Goal: Task Accomplishment & Management: Manage account settings

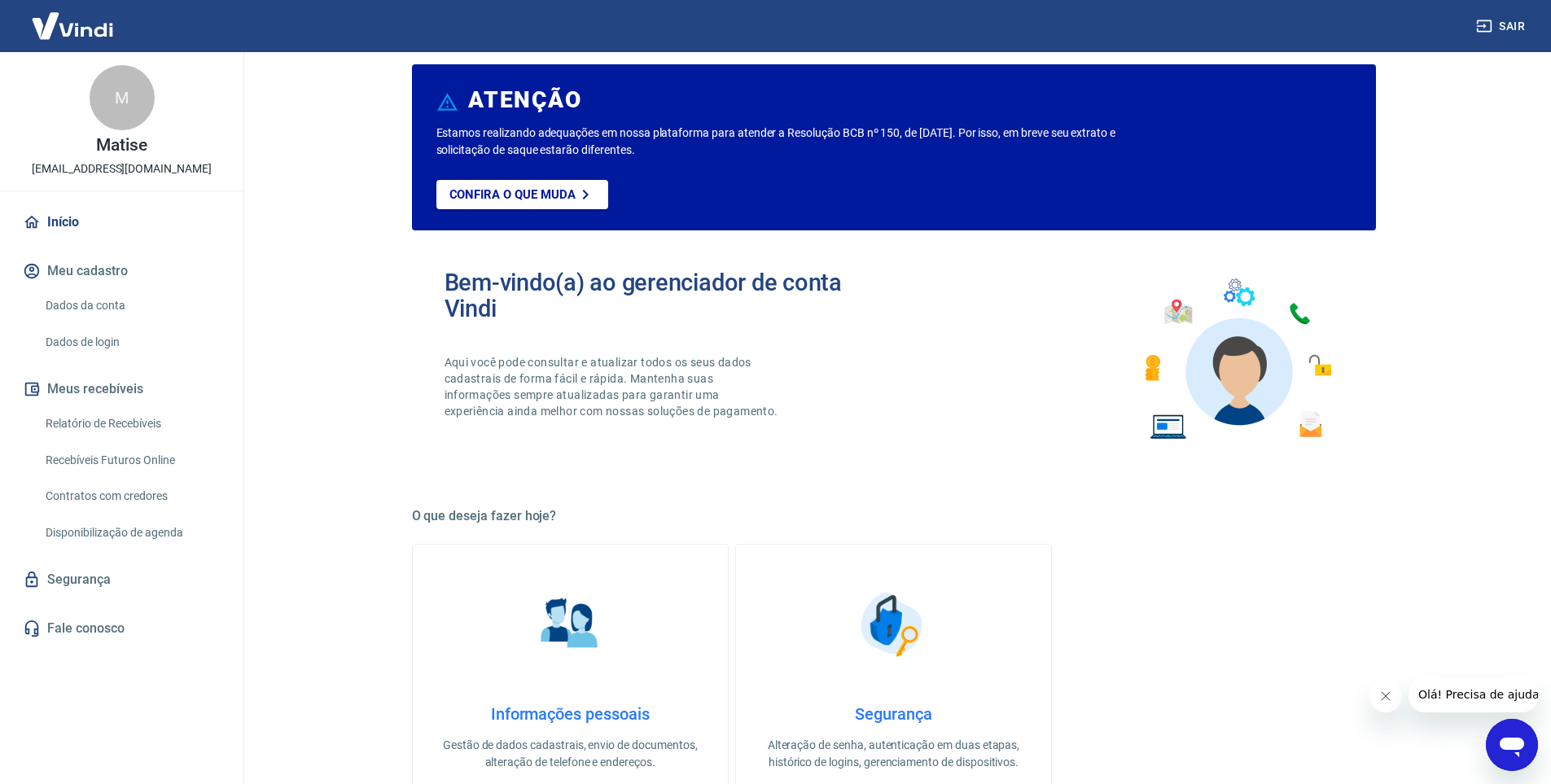
scroll to position [325, 0]
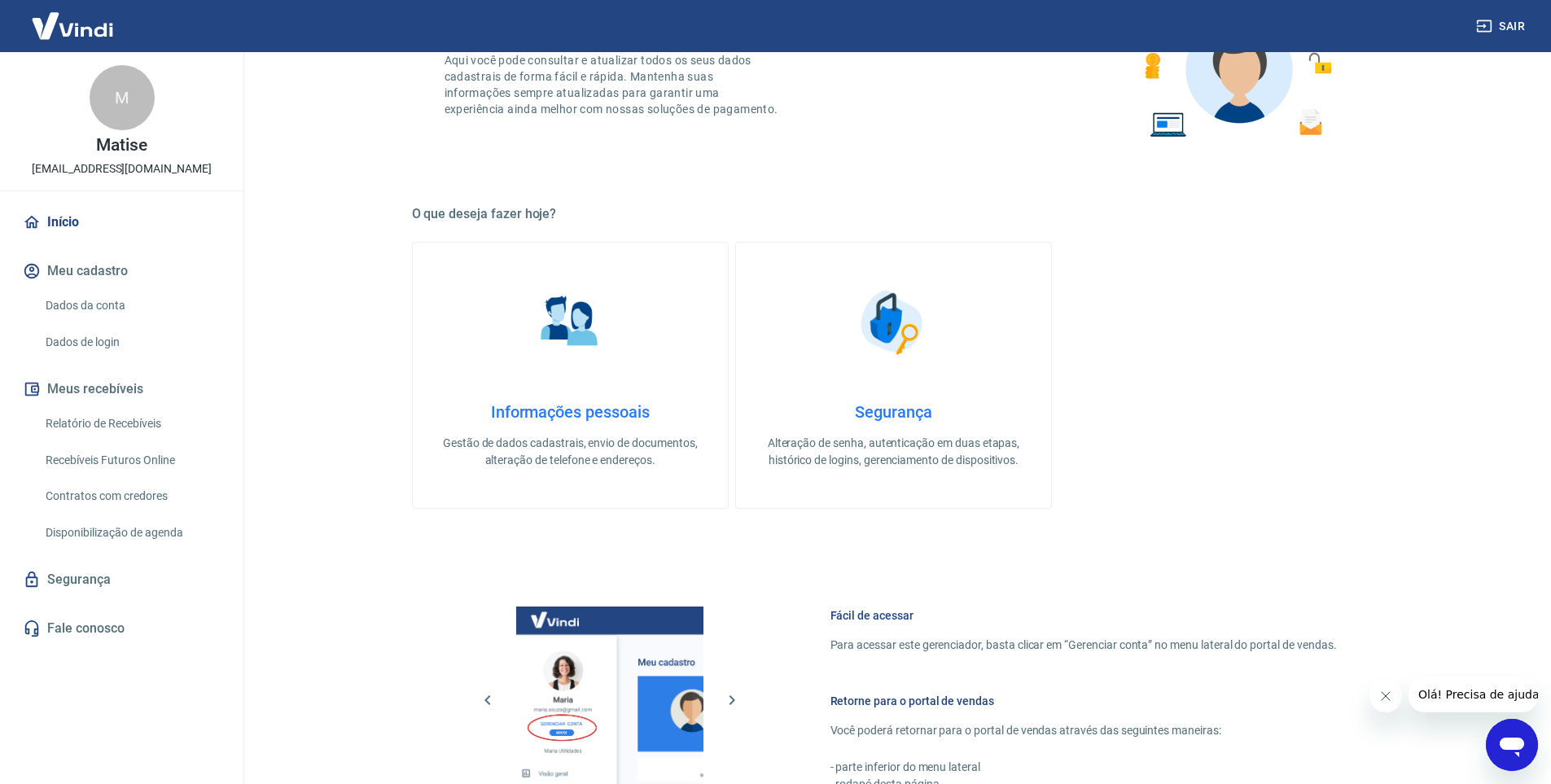
click at [155, 423] on link "Relatório de Recebíveis" at bounding box center [132, 423] width 185 height 34
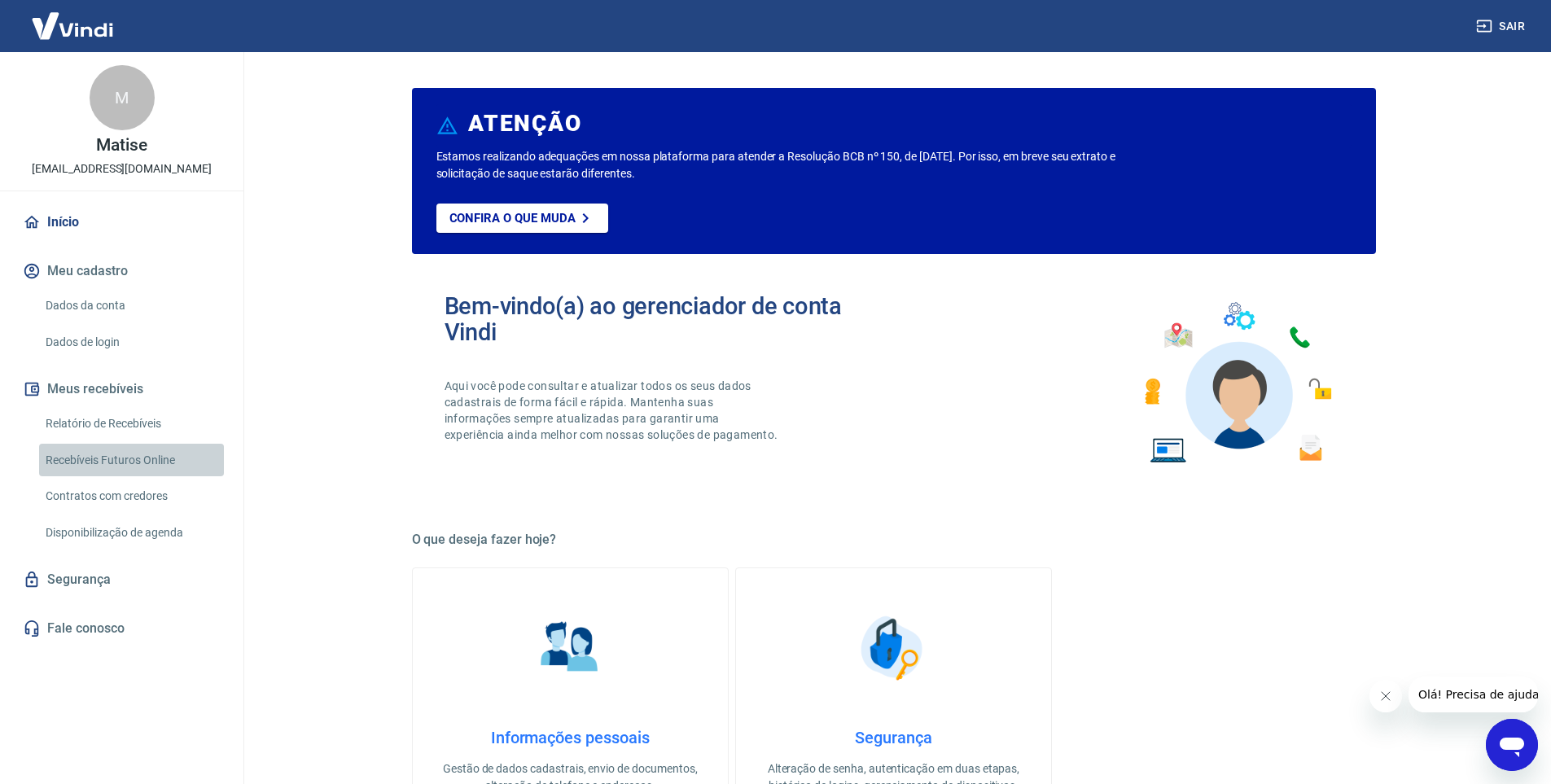
click at [101, 465] on link "Recebíveis Futuros Online" at bounding box center [132, 460] width 185 height 34
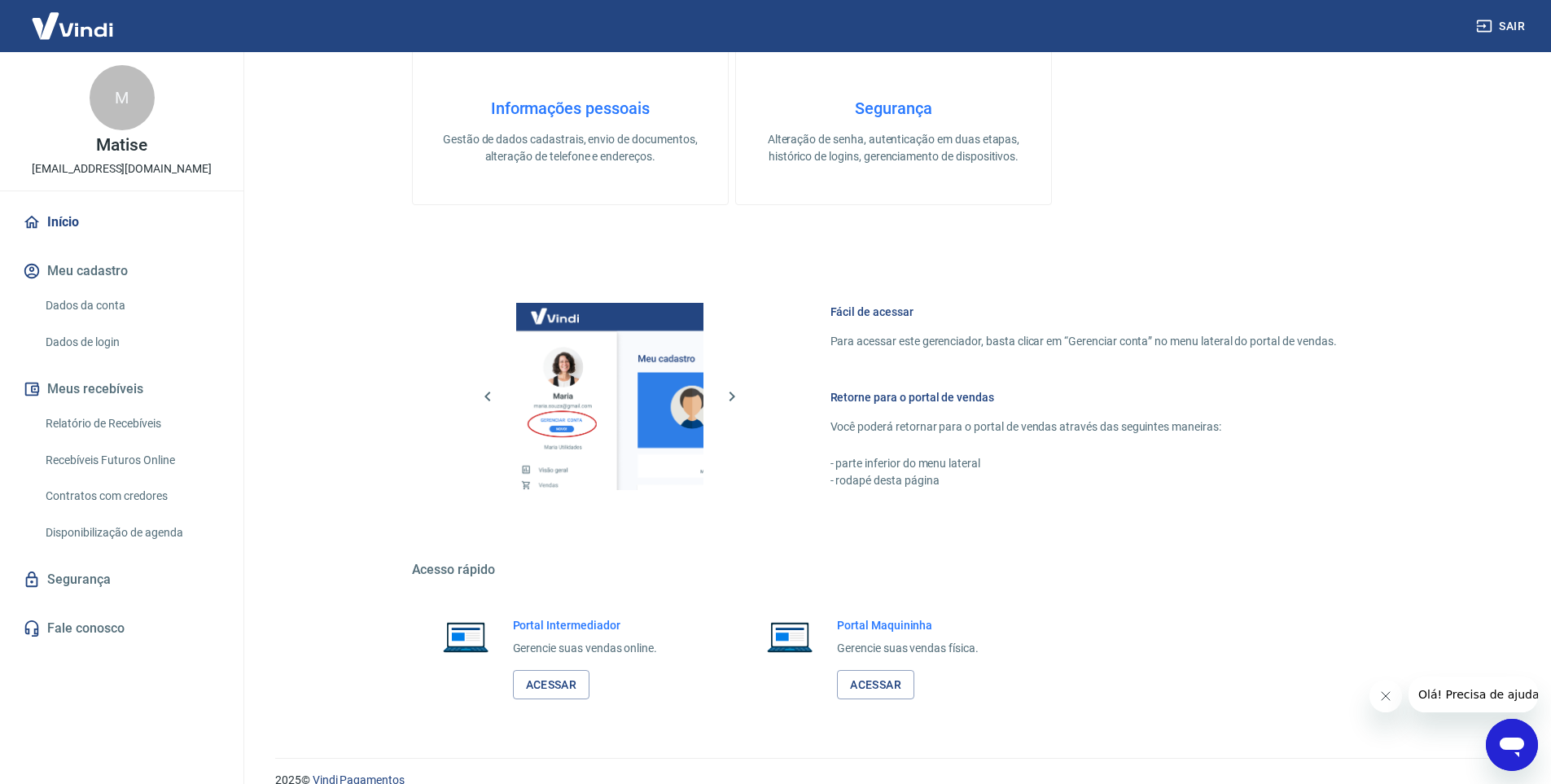
scroll to position [653, 0]
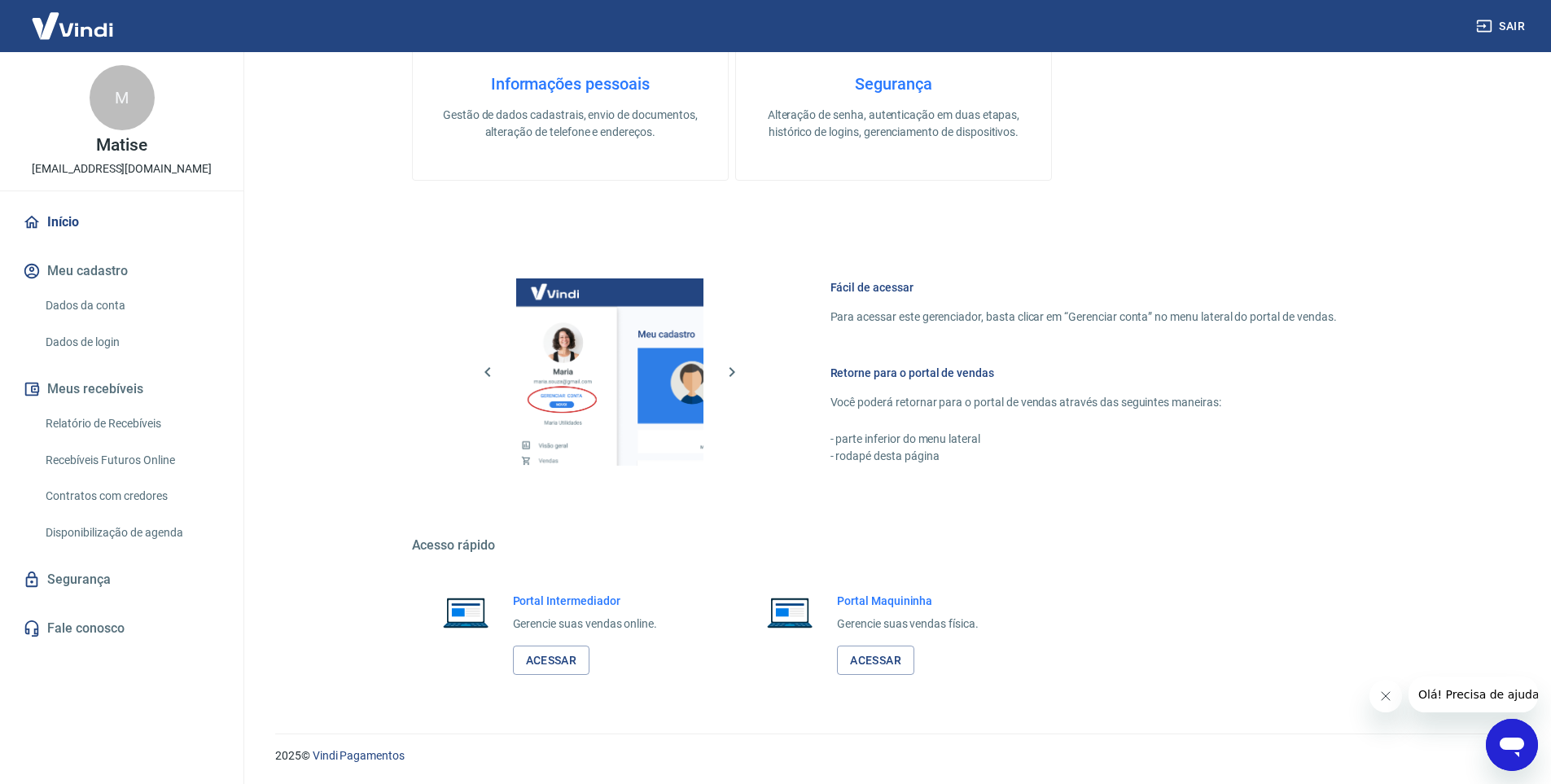
click at [131, 173] on p "financeiro@karcherdikmaq.com.br" at bounding box center [122, 168] width 180 height 17
